Goal: Find specific page/section: Find specific page/section

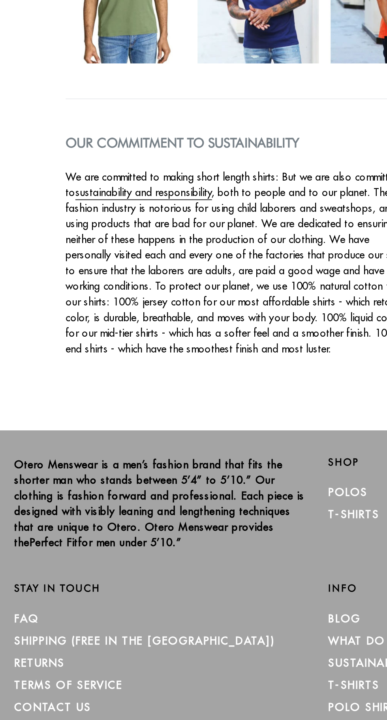
scroll to position [822, 0]
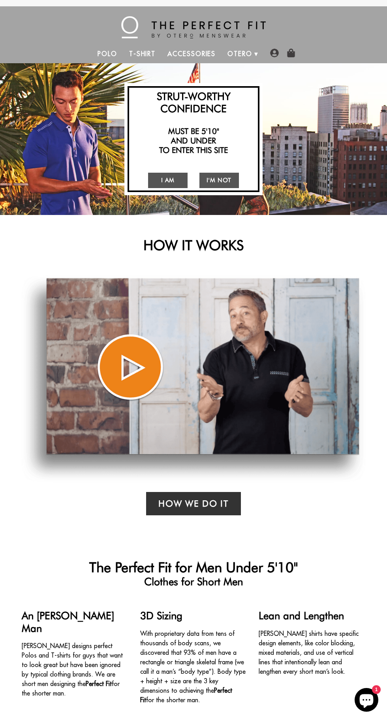
click at [115, 43] on link at bounding box center [194, 28] width 376 height 32
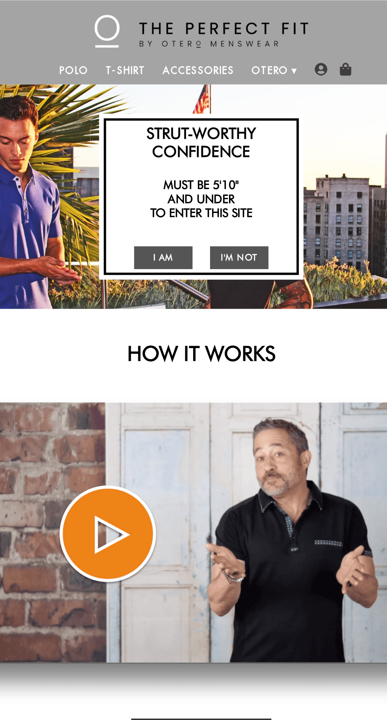
click at [113, 50] on link "Polo" at bounding box center [108, 53] width 32 height 19
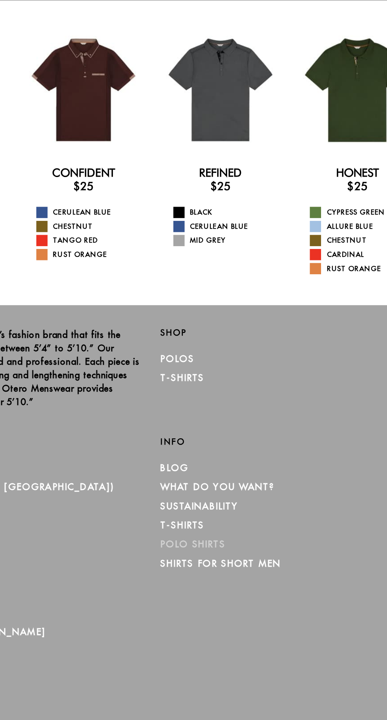
click at [239, 442] on link "Polo Shirts" at bounding box center [223, 446] width 46 height 8
